Goal: Information Seeking & Learning: Learn about a topic

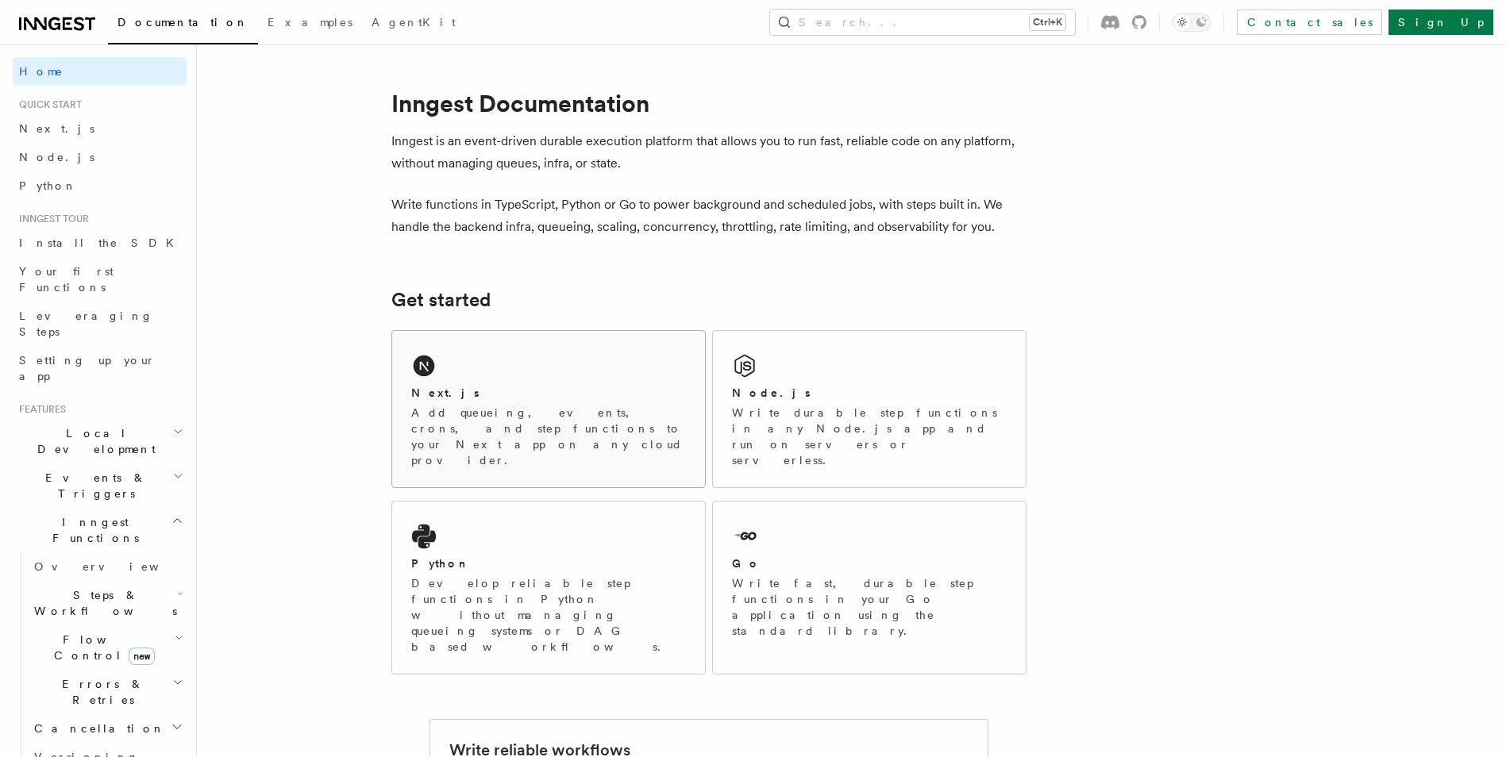
click at [521, 391] on div "Next.js" at bounding box center [548, 393] width 275 height 17
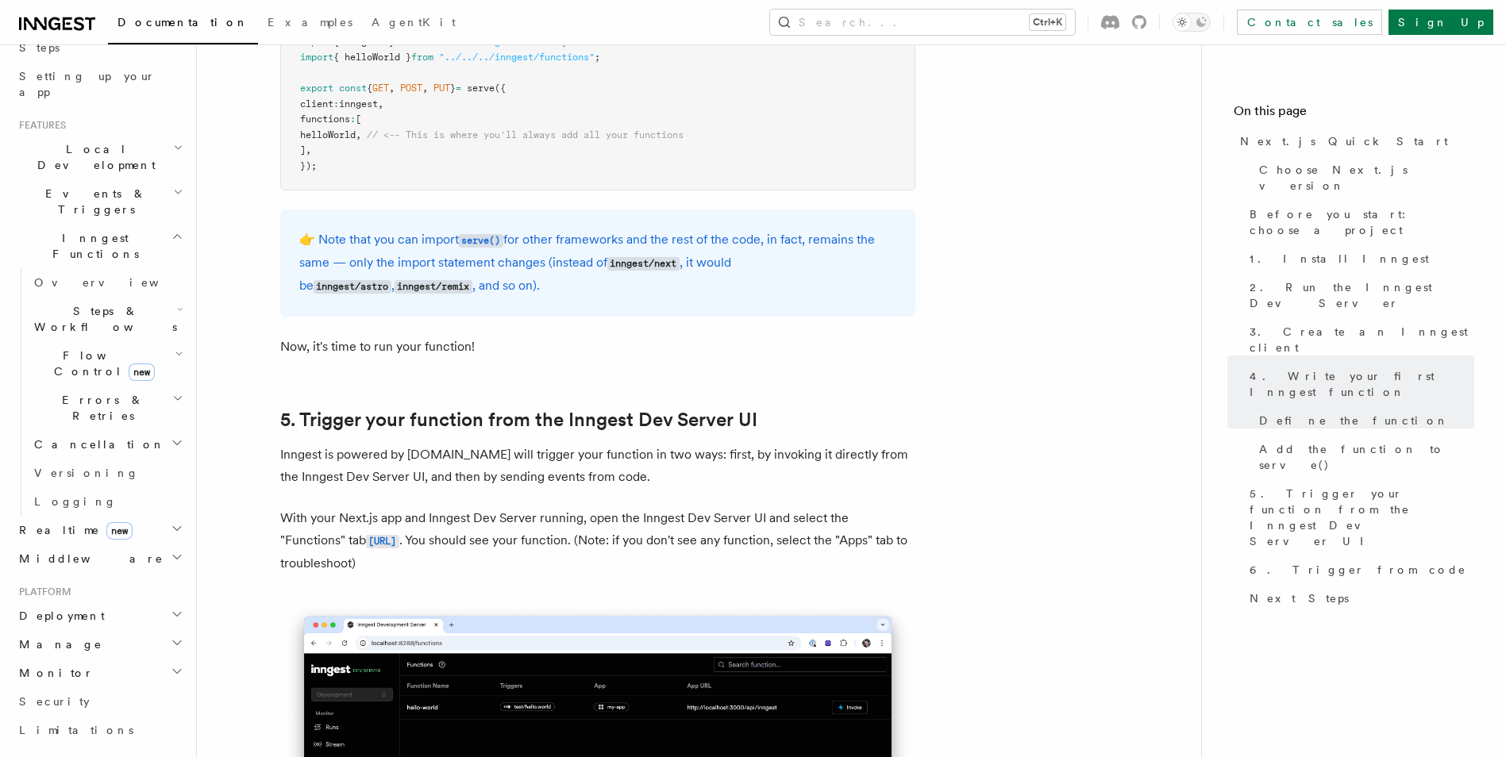
scroll to position [397, 0]
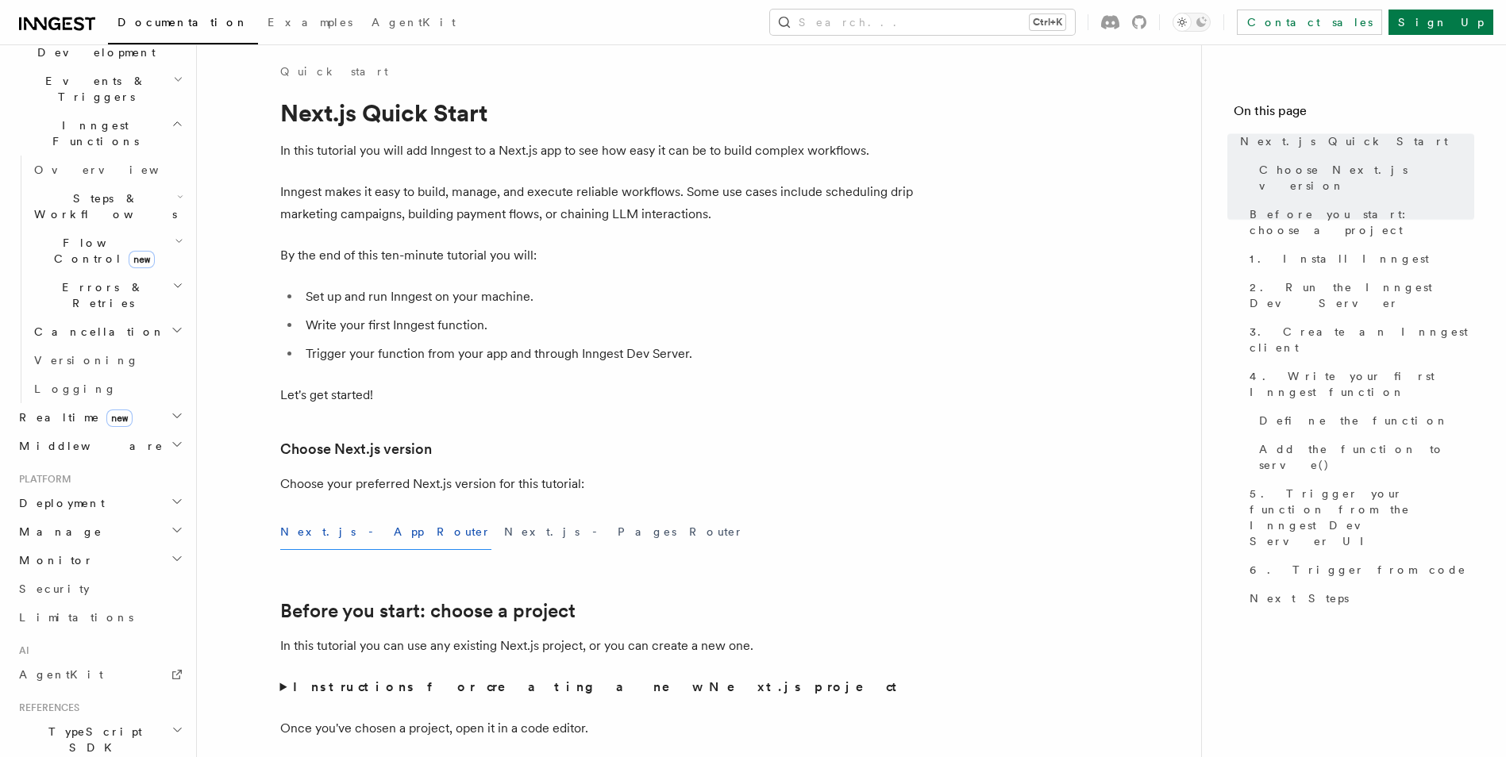
scroll to position [0, 0]
